Goal: Ask a question

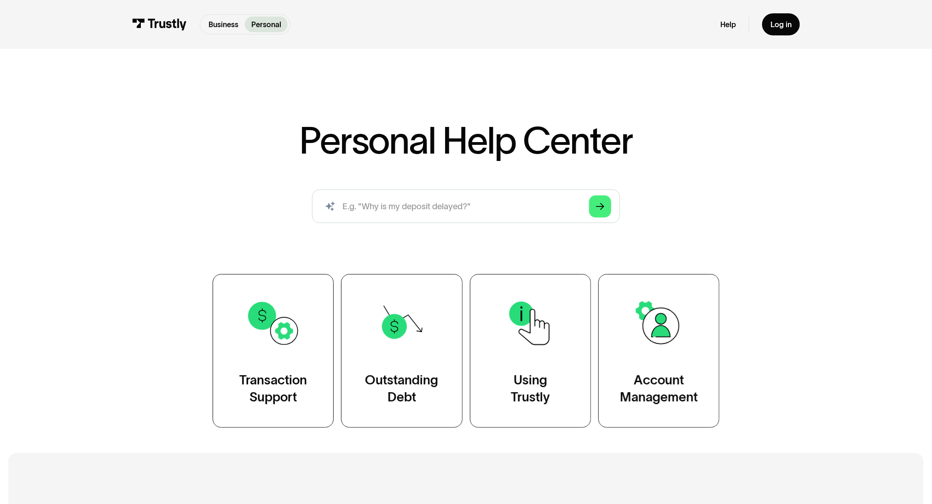
drag, startPoint x: 647, startPoint y: 163, endPoint x: 249, endPoint y: 140, distance: 398.7
click at [249, 140] on div "Personal Help Center AI-powered search ( 1 / 4 ) Type your question and our sma…" at bounding box center [465, 274] width 615 height 305
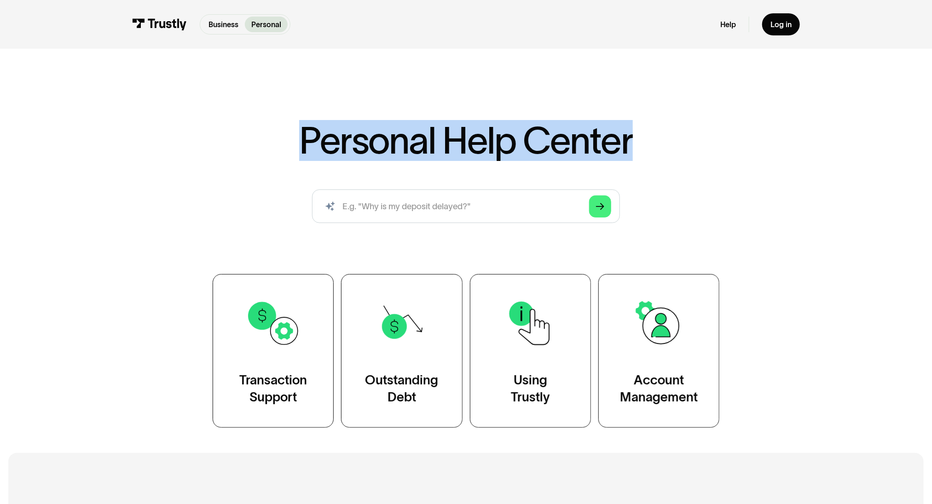
drag, startPoint x: 641, startPoint y: 146, endPoint x: 294, endPoint y: 133, distance: 347.2
click at [294, 135] on div "Personal Help Center AI-powered search ( 1 / 4 ) Type your question and our sma…" at bounding box center [465, 274] width 615 height 305
click at [295, 132] on div "Personal Help Center AI-powered search ( 1 / 4 ) Type your question and our sma…" at bounding box center [465, 274] width 615 height 305
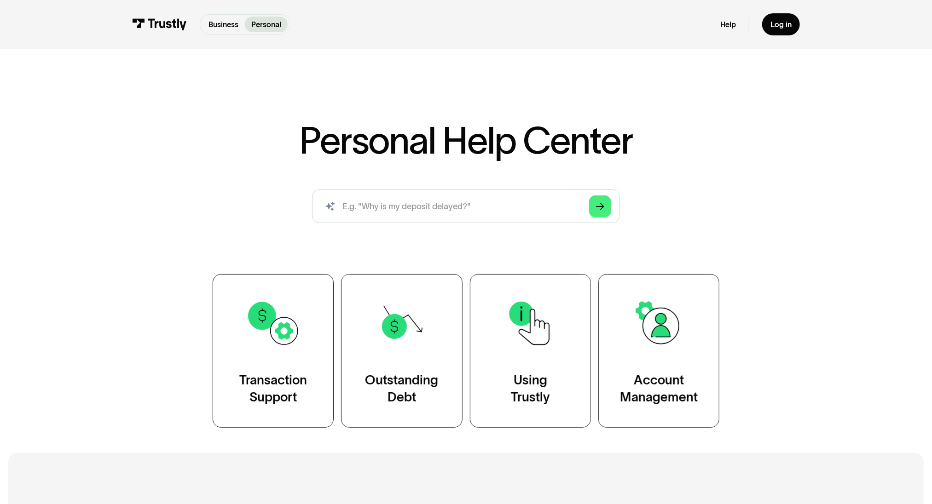
drag, startPoint x: 676, startPoint y: 155, endPoint x: 405, endPoint y: 131, distance: 271.6
click at [405, 131] on div "Personal Help Center AI-powered search ( 1 / 4 ) Type your question and our sma…" at bounding box center [465, 274] width 615 height 305
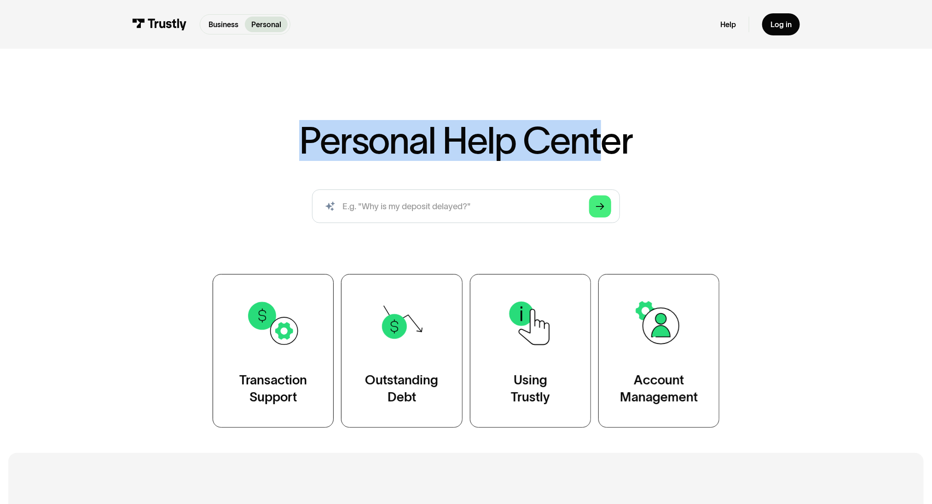
drag, startPoint x: 319, startPoint y: 144, endPoint x: 612, endPoint y: 142, distance: 292.2
click at [606, 142] on div "Personal Help Center AI-powered search ( 1 / 4 ) Type your question and our sma…" at bounding box center [465, 274] width 615 height 305
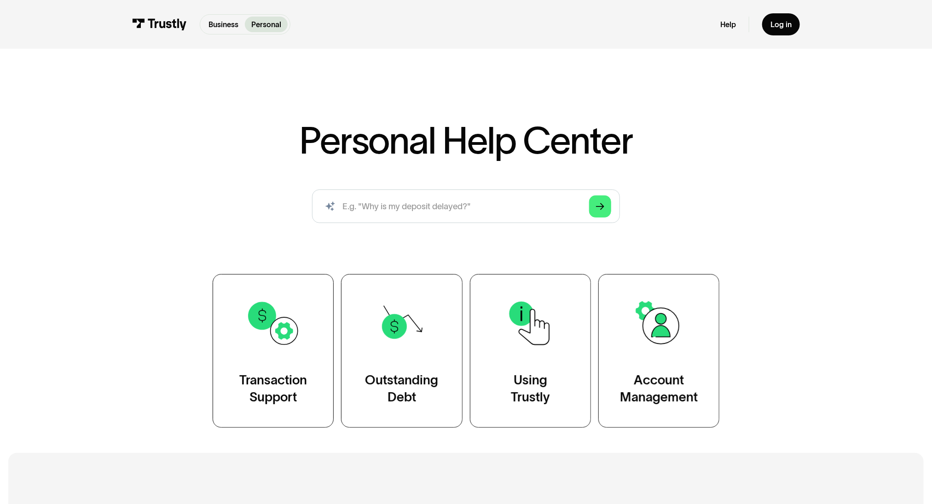
click at [642, 146] on div "Personal Help Center AI-powered search ( 1 / 4 ) Type your question and our sma…" at bounding box center [465, 274] width 615 height 305
click at [469, 211] on input "search" at bounding box center [465, 207] width 307 height 34
type input "How do i track my transaction status?"
click at [599, 211] on icon "Arrow Right" at bounding box center [600, 206] width 8 height 9
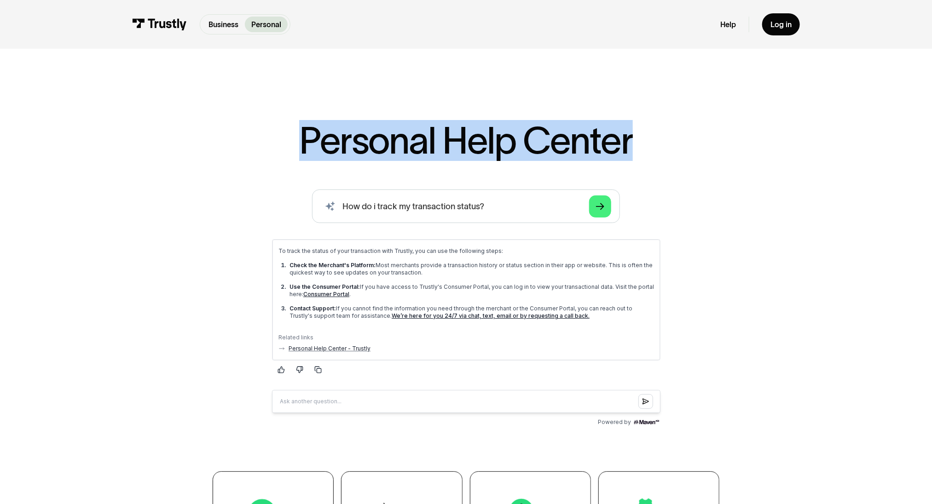
drag, startPoint x: 516, startPoint y: 128, endPoint x: 377, endPoint y: 116, distance: 139.5
click at [374, 115] on div "Personal Help Center AI-powered search ( 1 / 4 ) Type your question and our sma…" at bounding box center [466, 340] width 932 height 571
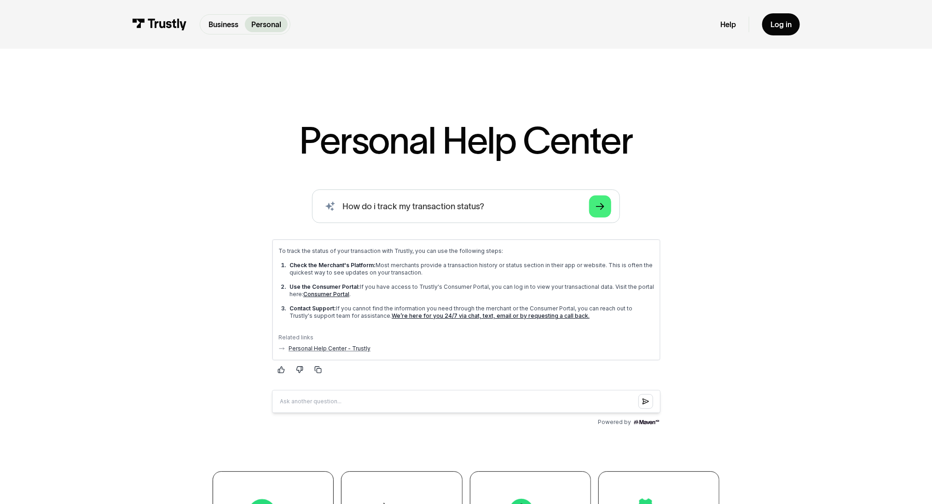
click at [699, 153] on div "Personal Help Center AI-powered search ( 1 / 4 ) Type your question and our sma…" at bounding box center [465, 373] width 615 height 502
drag, startPoint x: 619, startPoint y: 158, endPoint x: 660, endPoint y: 150, distance: 41.2
click at [658, 151] on div "Personal Help Center AI-powered search ( 1 / 4 ) Type your question and our sma…" at bounding box center [465, 373] width 615 height 502
click at [658, 149] on div "Personal Help Center AI-powered search ( 1 / 4 ) Type your question and our sma…" at bounding box center [465, 373] width 615 height 502
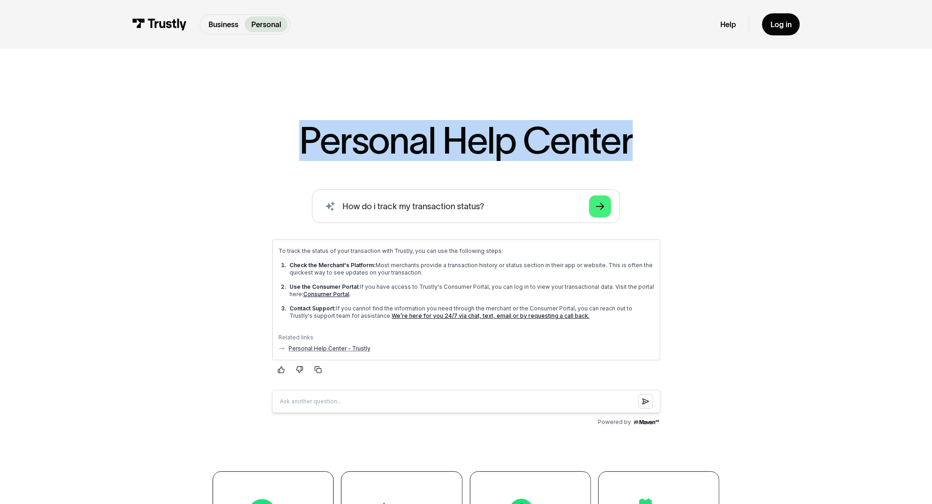
drag, startPoint x: 584, startPoint y: 149, endPoint x: 276, endPoint y: 116, distance: 310.0
click at [273, 116] on div "Personal Help Center AI-powered search ( 1 / 4 ) Type your question and our sma…" at bounding box center [466, 340] width 932 height 571
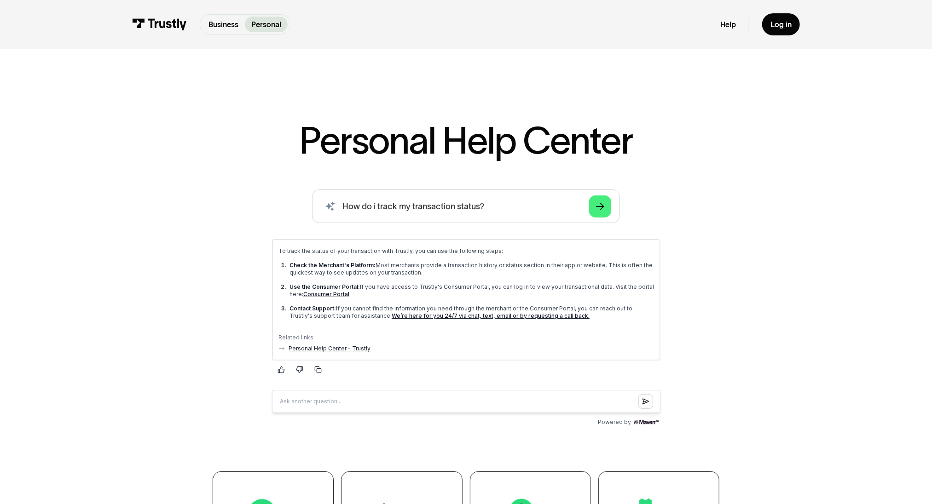
click at [651, 176] on div "Personal Help Center AI-powered search ( 1 / 4 ) Type your question and our sma…" at bounding box center [465, 373] width 615 height 502
click at [690, 188] on div "Personal Help Center AI-powered search ( 1 / 4 ) Type your question and our sma…" at bounding box center [465, 373] width 615 height 502
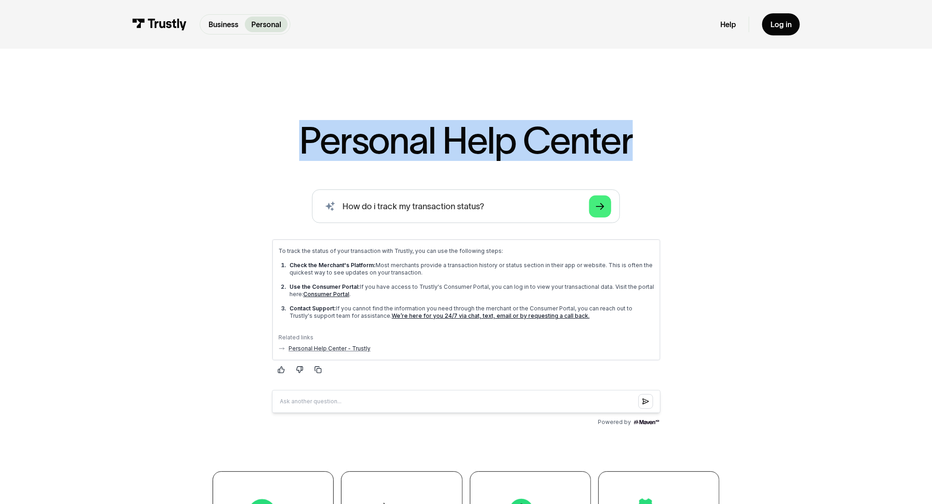
drag, startPoint x: 637, startPoint y: 147, endPoint x: 288, endPoint y: 132, distance: 349.6
click at [288, 132] on div "Personal Help Center AI-powered search ( 1 / 4 ) Type your question and our sma…" at bounding box center [465, 373] width 615 height 502
click at [619, 148] on h1 "Personal Help Center" at bounding box center [466, 140] width 334 height 37
drag, startPoint x: 506, startPoint y: 136, endPoint x: 358, endPoint y: 131, distance: 148.7
click at [354, 131] on div "Personal Help Center AI-powered search ( 1 / 4 ) Type your question and our sma…" at bounding box center [465, 373] width 615 height 502
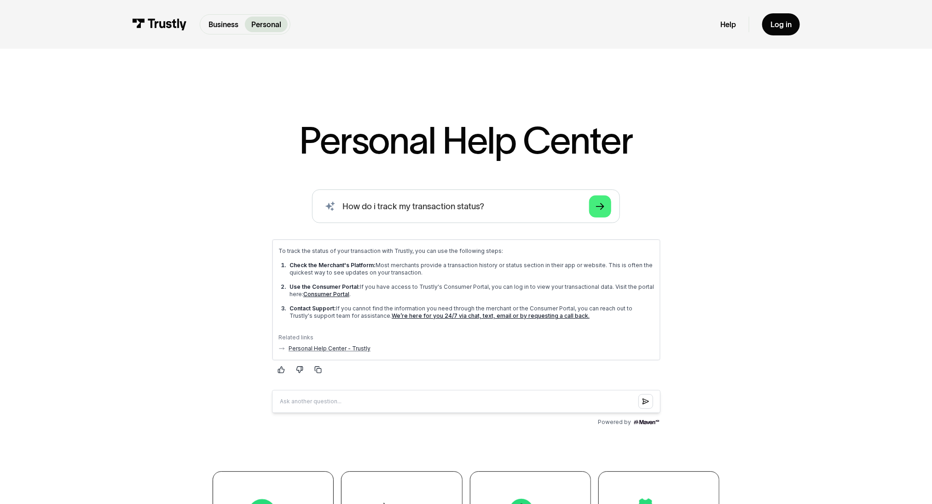
click at [498, 146] on h1 "Personal Help Center" at bounding box center [466, 140] width 334 height 37
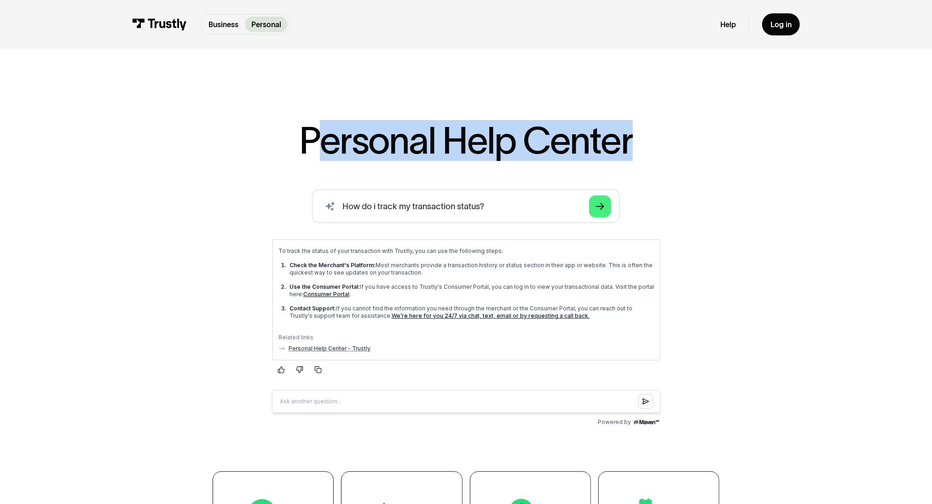
drag, startPoint x: 629, startPoint y: 154, endPoint x: 306, endPoint y: 132, distance: 323.8
click at [307, 132] on div "Personal Help Center AI-powered search ( 1 / 4 ) Type your question and our sma…" at bounding box center [465, 373] width 615 height 502
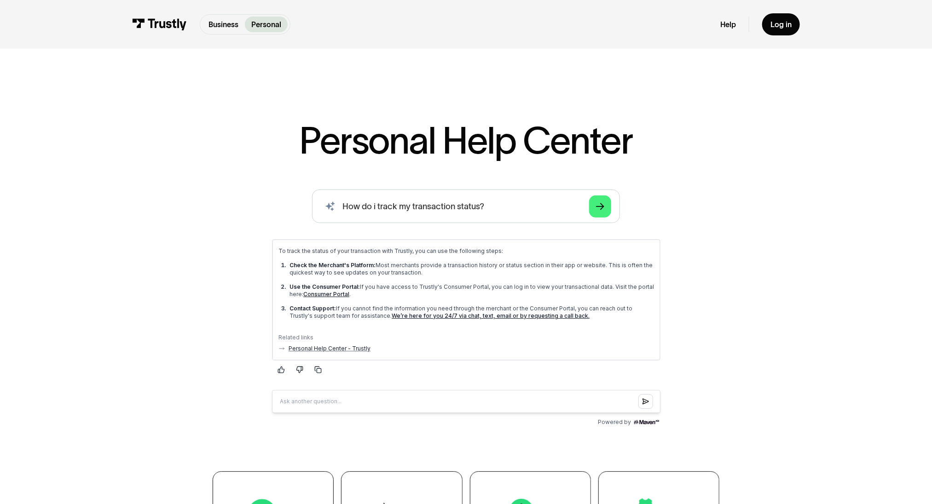
click at [501, 143] on h1 "Personal Help Center" at bounding box center [466, 140] width 334 height 37
click at [771, 277] on div "AI-powered search ( 1 / 4 ) Type your question and our smart search will find y…" at bounding box center [465, 310] width 615 height 240
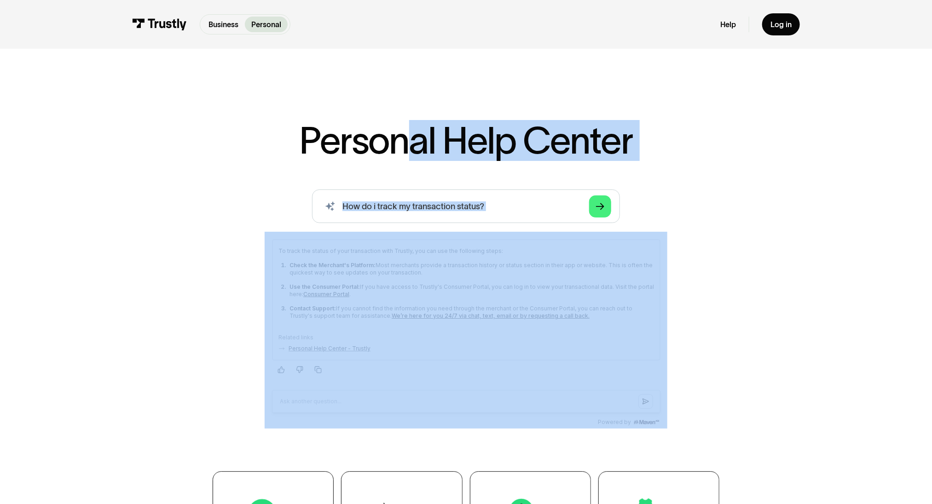
drag, startPoint x: 691, startPoint y: 146, endPoint x: 404, endPoint y: 143, distance: 286.7
click at [399, 143] on div "Personal Help Center AI-powered search ( 1 / 4 ) Type your question and our sma…" at bounding box center [465, 373] width 615 height 502
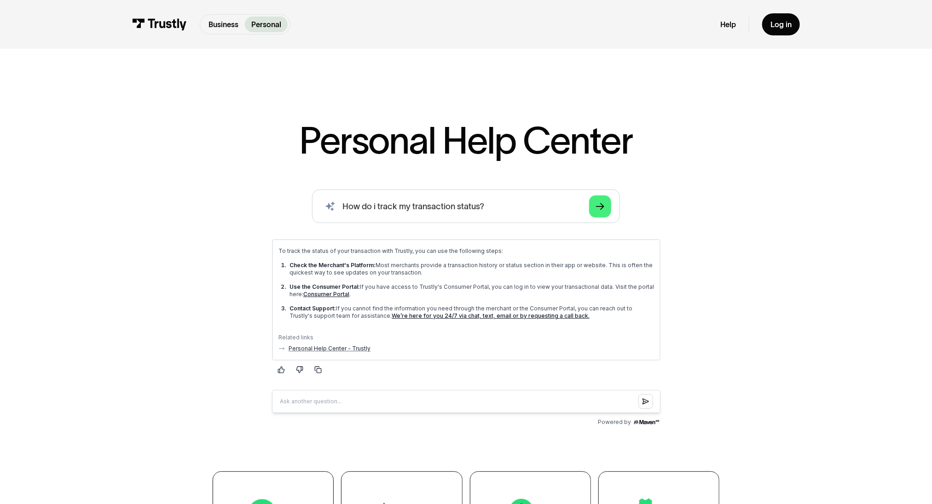
click at [685, 161] on div "Personal Help Center AI-powered search ( 1 / 4 ) Type your question and our sma…" at bounding box center [465, 373] width 615 height 502
drag, startPoint x: 639, startPoint y: 120, endPoint x: 380, endPoint y: 124, distance: 259.1
click at [380, 123] on div "Personal Help Center AI-powered search ( 1 / 4 ) Type your question and our sma…" at bounding box center [466, 340] width 932 height 571
click at [599, 138] on h1 "Personal Help Center" at bounding box center [466, 140] width 334 height 37
